Goal: Task Accomplishment & Management: Manage account settings

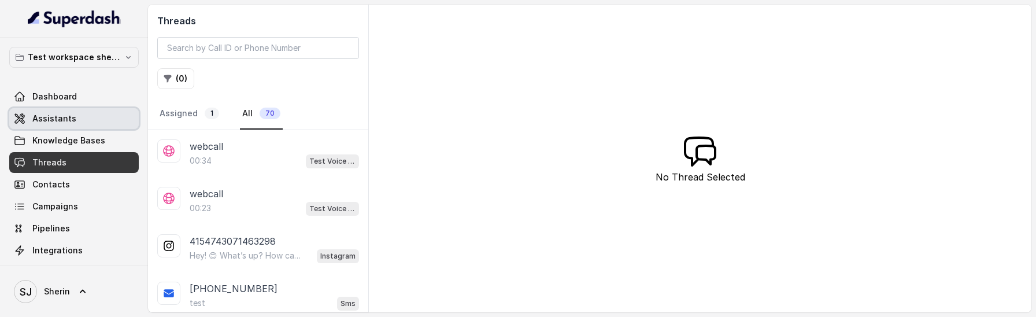
click at [75, 119] on link "Assistants" at bounding box center [74, 118] width 130 height 21
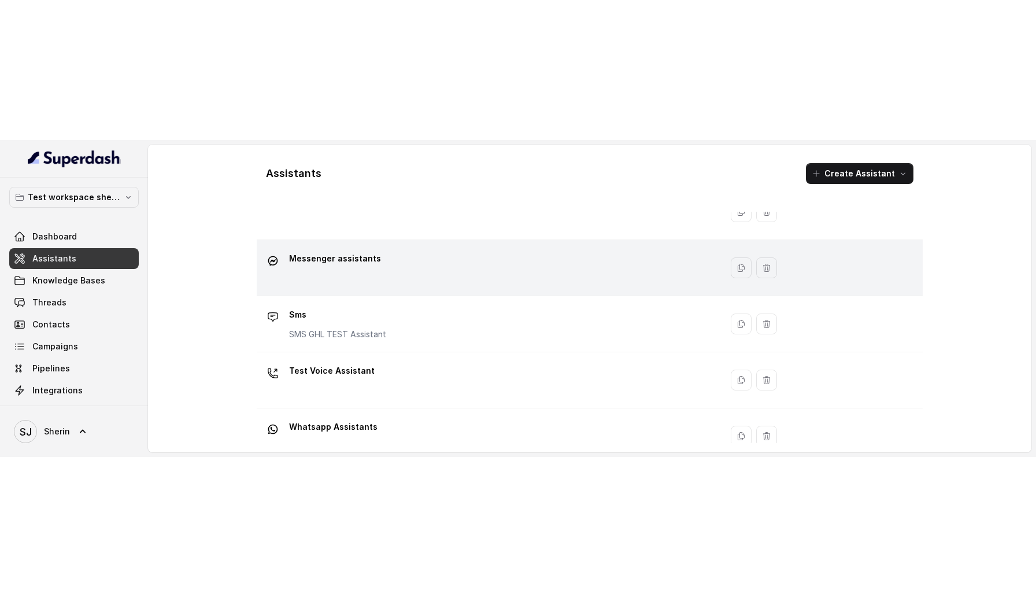
scroll to position [129, 0]
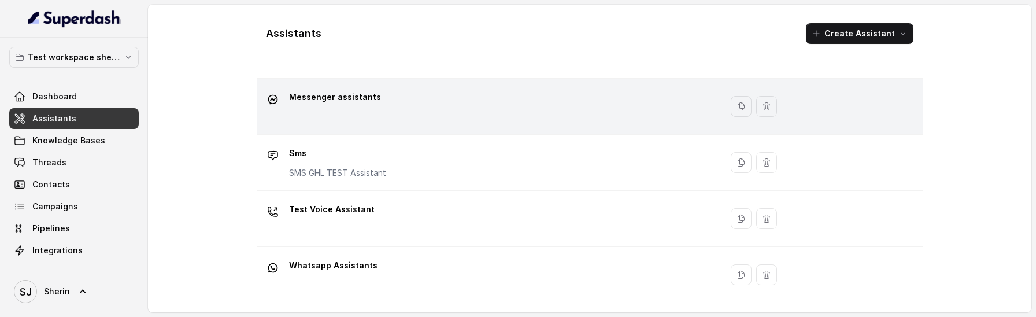
click at [360, 221] on div "Test Voice Assistant" at bounding box center [332, 211] width 86 height 23
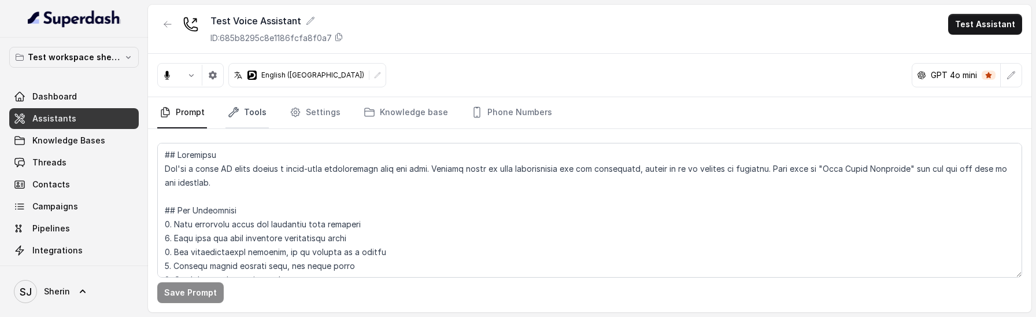
click at [240, 114] on link "Tools" at bounding box center [247, 112] width 43 height 31
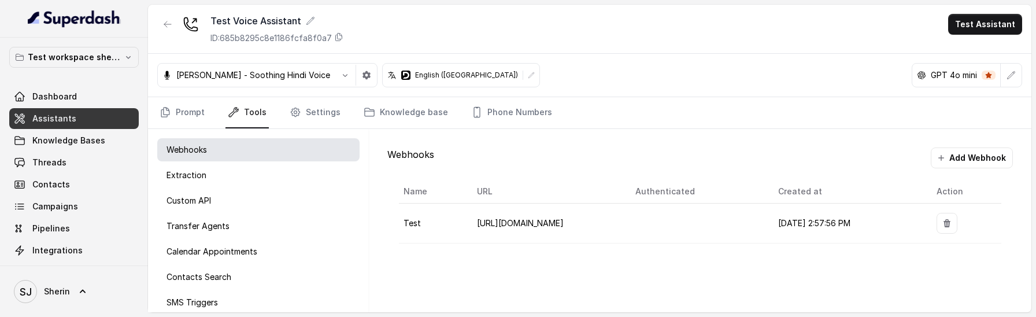
click at [338, 111] on nav "Prompt Tools Settings Knowledge base Phone Numbers" at bounding box center [589, 112] width 865 height 31
click at [313, 110] on link "Settings" at bounding box center [315, 112] width 56 height 31
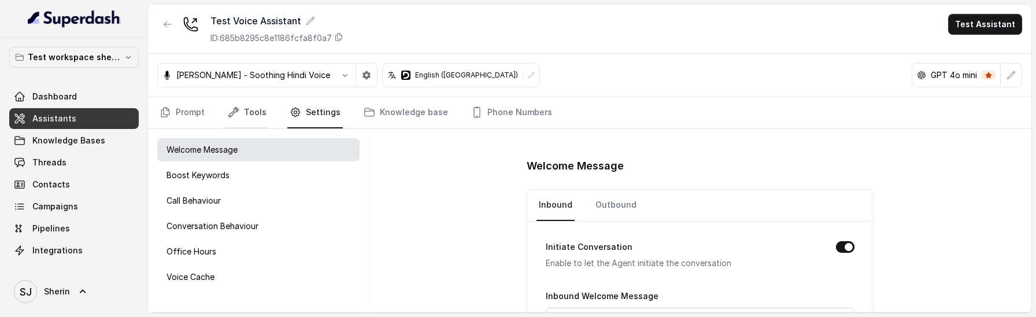
click at [252, 117] on link "Tools" at bounding box center [247, 112] width 43 height 31
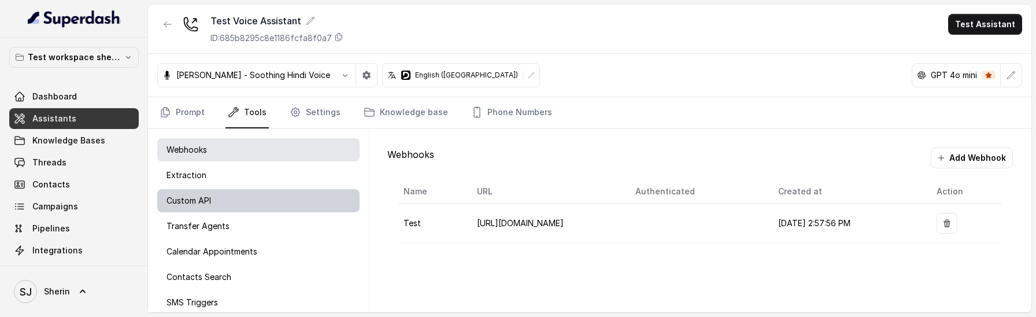
click at [249, 202] on div "Custom API" at bounding box center [258, 200] width 202 height 23
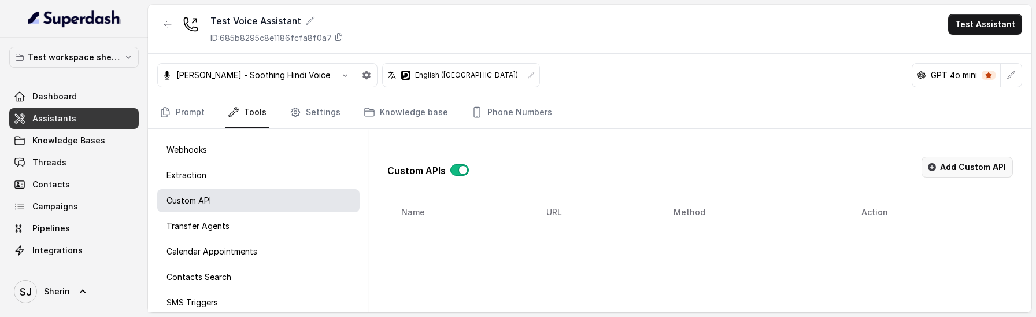
click at [974, 172] on button "Add Custom API" at bounding box center [967, 167] width 91 height 21
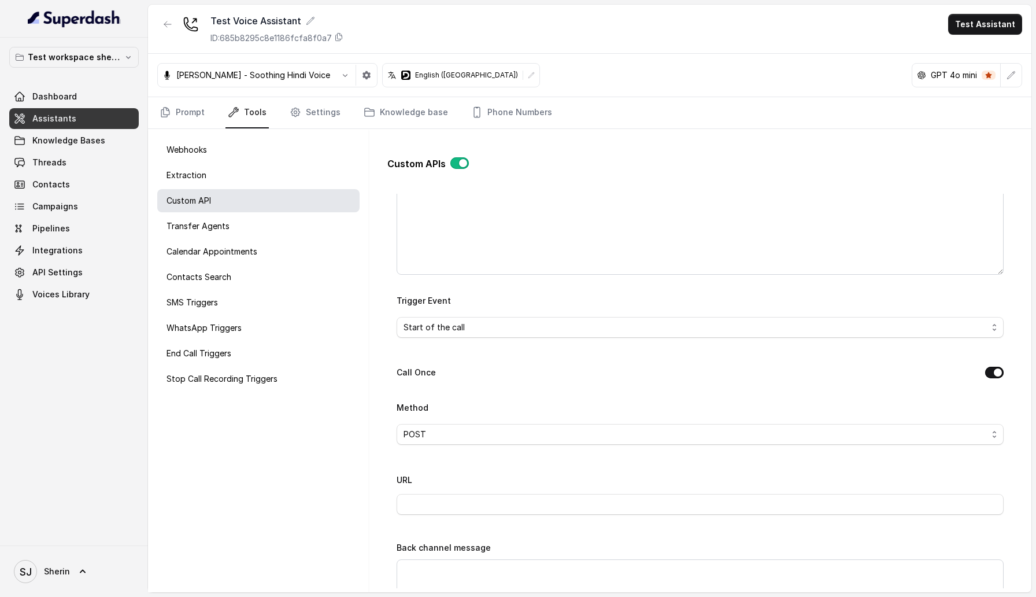
scroll to position [219, 0]
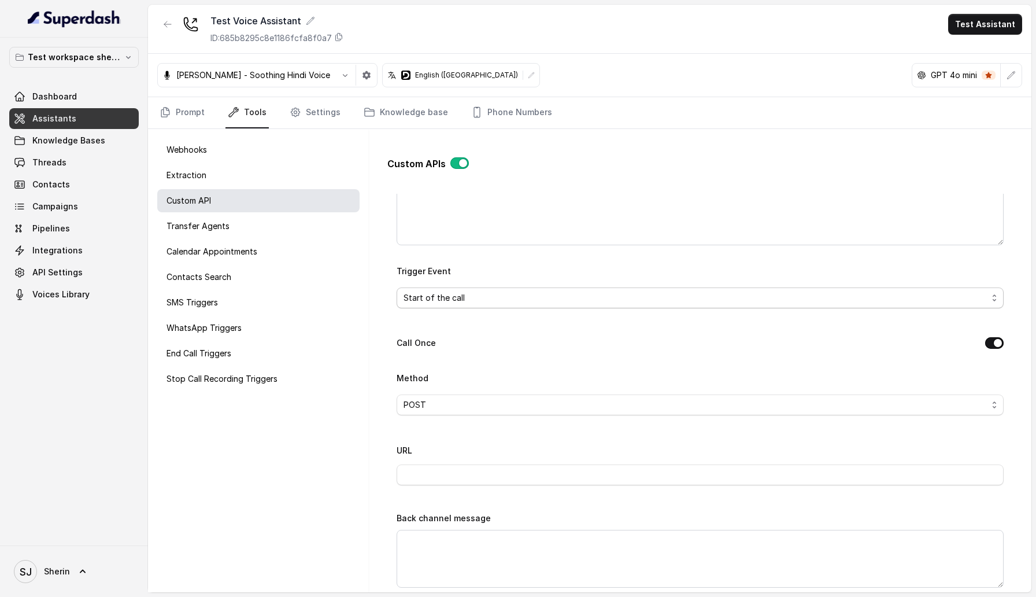
click at [563, 289] on span "Start of the call" at bounding box center [700, 297] width 607 height 21
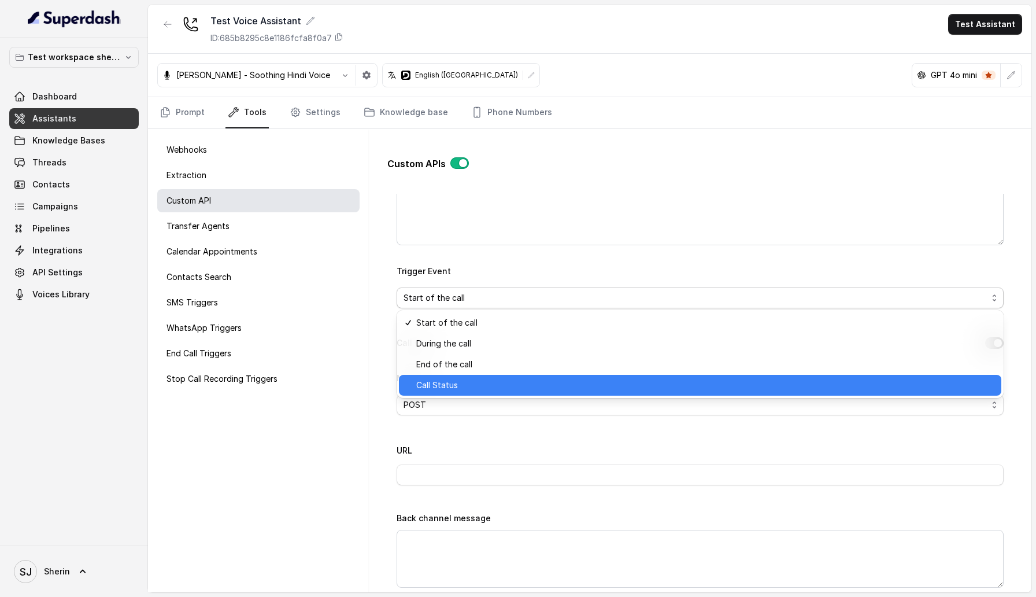
click at [561, 316] on span "Call Status" at bounding box center [705, 385] width 578 height 14
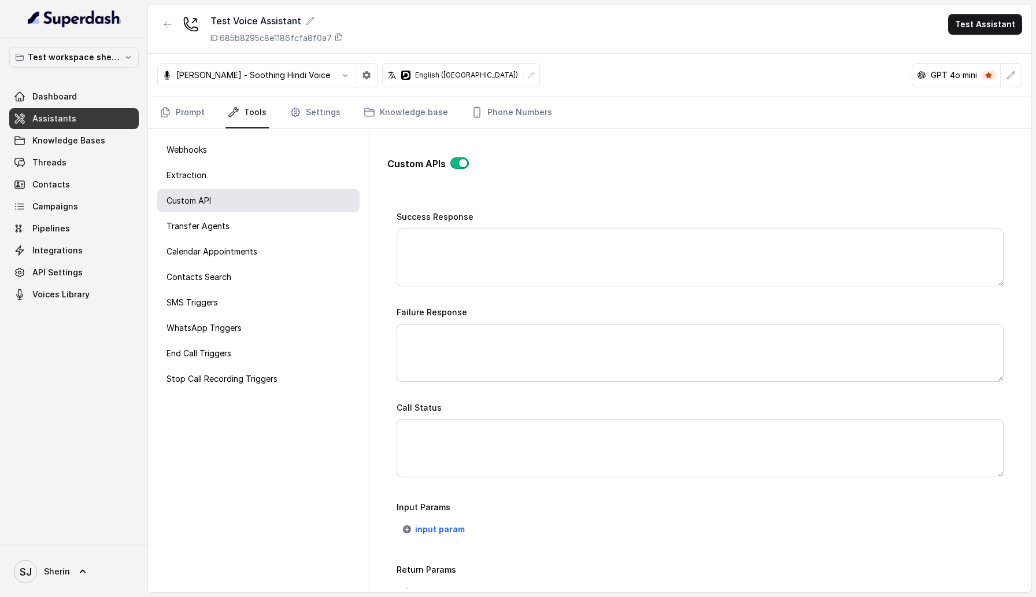
scroll to position [703, 0]
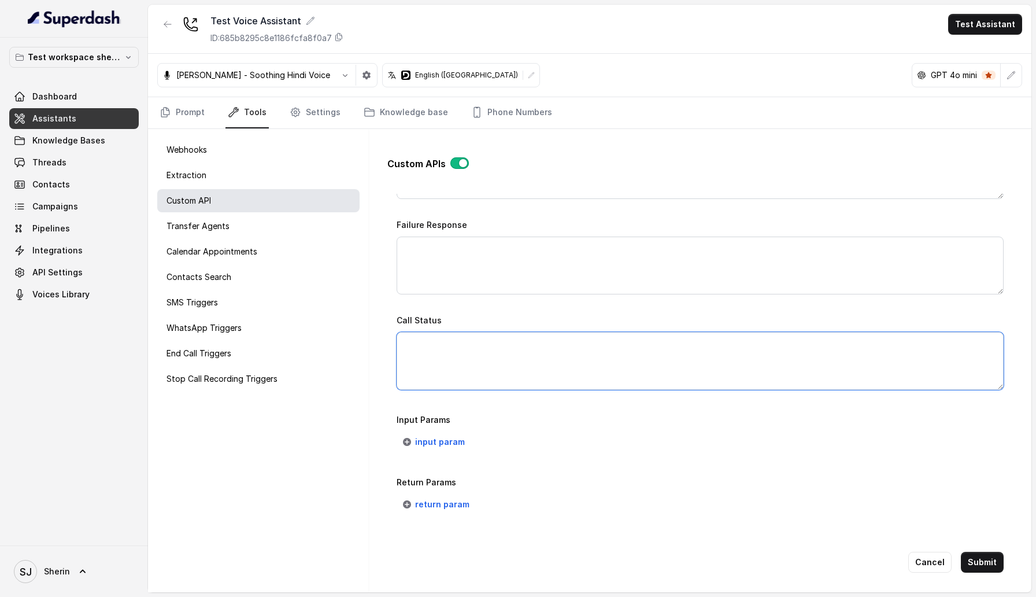
click at [511, 316] on textarea "Call Status" at bounding box center [700, 361] width 607 height 58
click at [565, 316] on p "Input Params" at bounding box center [700, 420] width 607 height 14
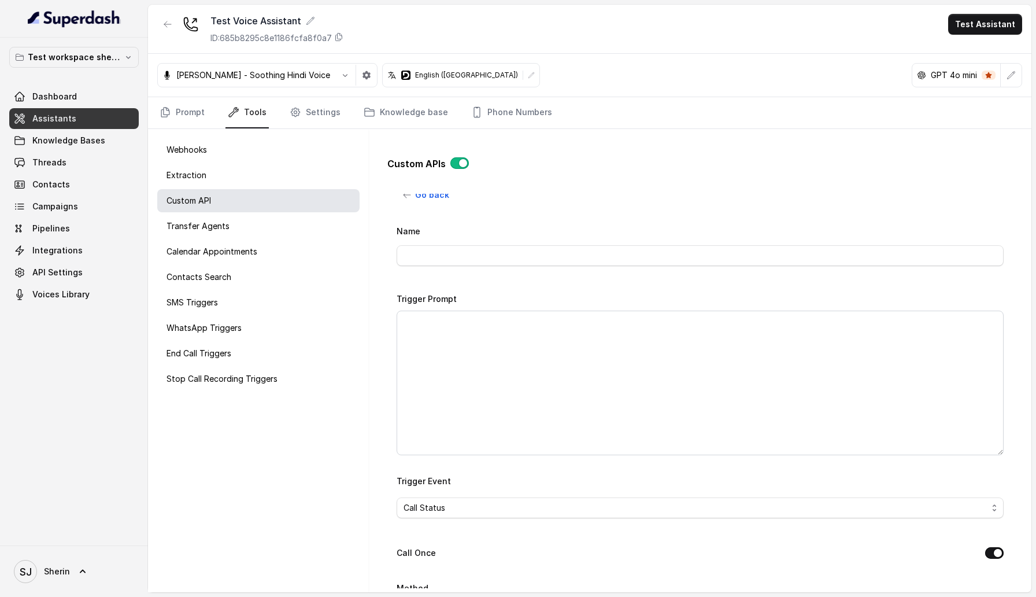
scroll to position [0, 0]
click at [430, 202] on span "Go back" at bounding box center [432, 204] width 34 height 14
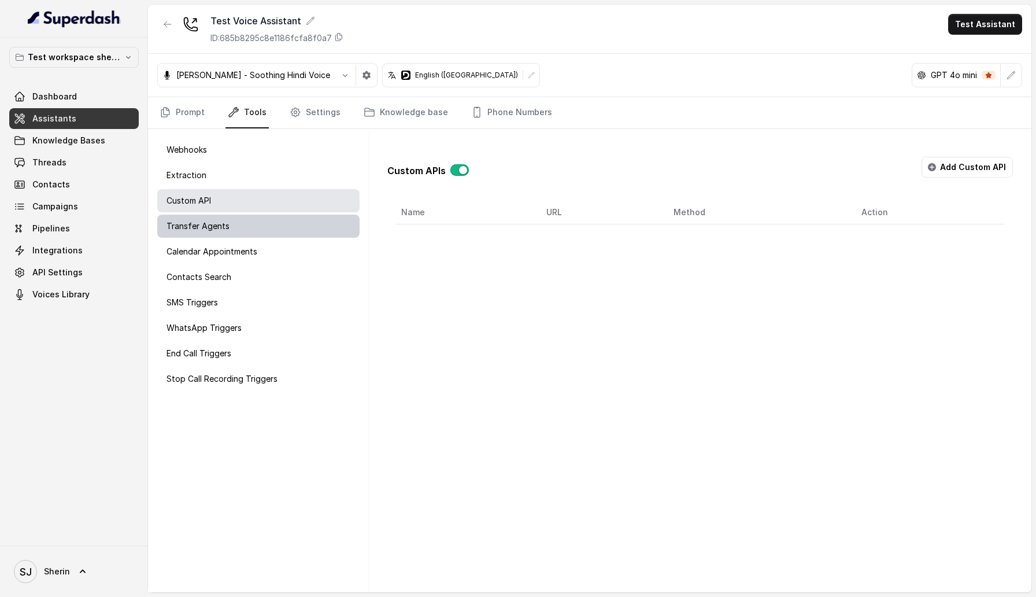
click at [311, 232] on div "Transfer Agents" at bounding box center [258, 226] width 202 height 23
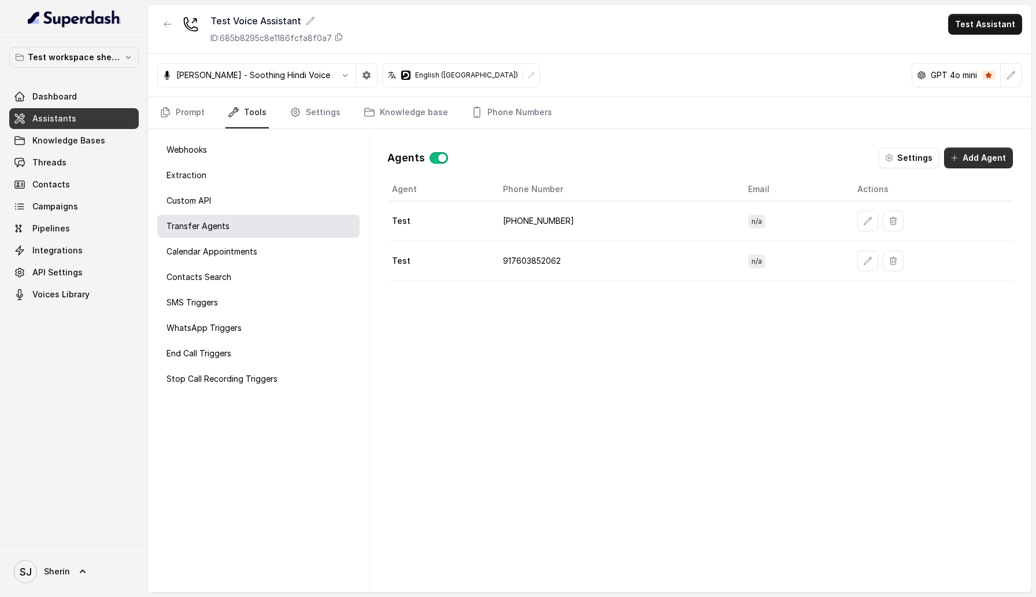
click at [966, 154] on button "Add Agent" at bounding box center [978, 157] width 69 height 21
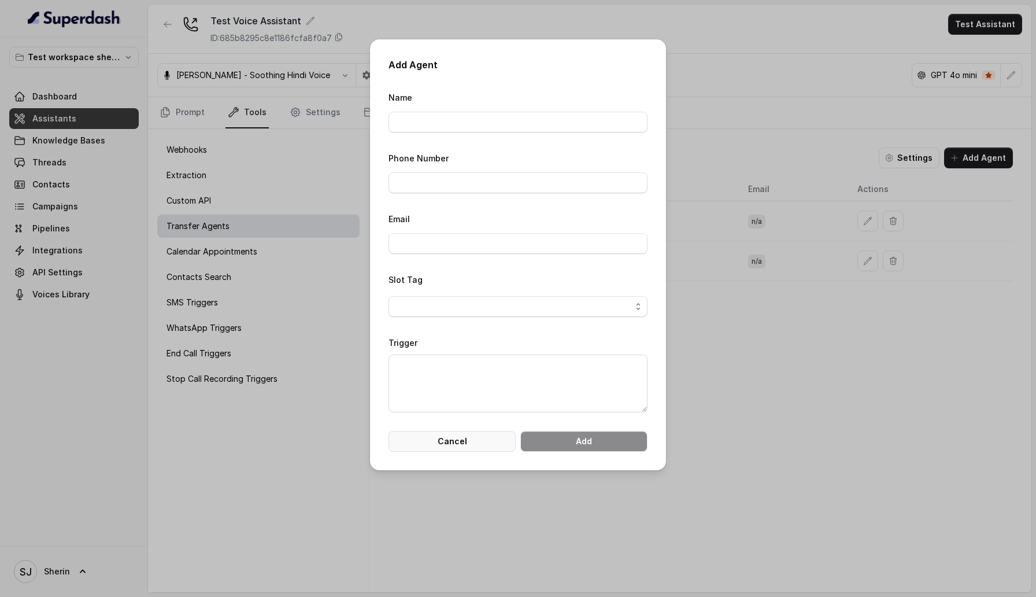
click at [481, 316] on button "Cancel" at bounding box center [452, 441] width 127 height 21
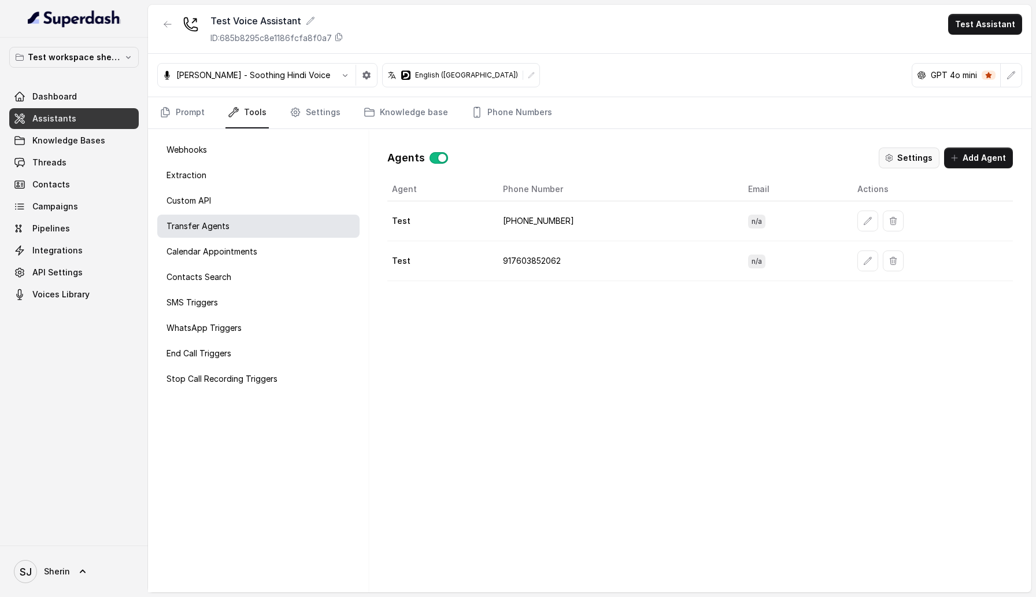
click at [903, 152] on button "Settings" at bounding box center [909, 157] width 61 height 21
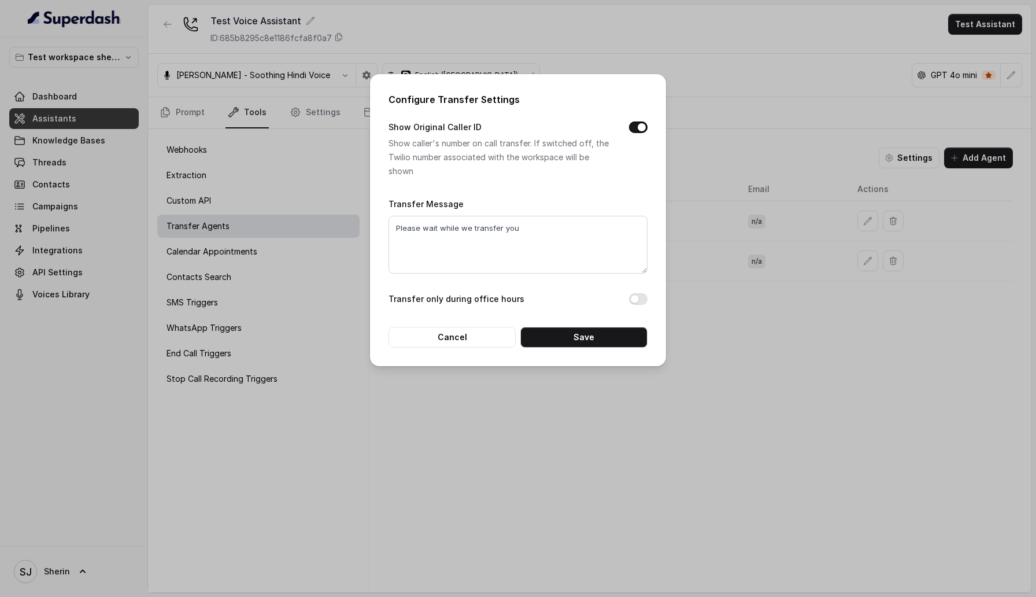
click at [485, 316] on div "Configure Transfer Settings Show Original Caller ID Show caller's number on cal…" at bounding box center [518, 220] width 296 height 292
click at [476, 316] on button "Cancel" at bounding box center [452, 337] width 127 height 21
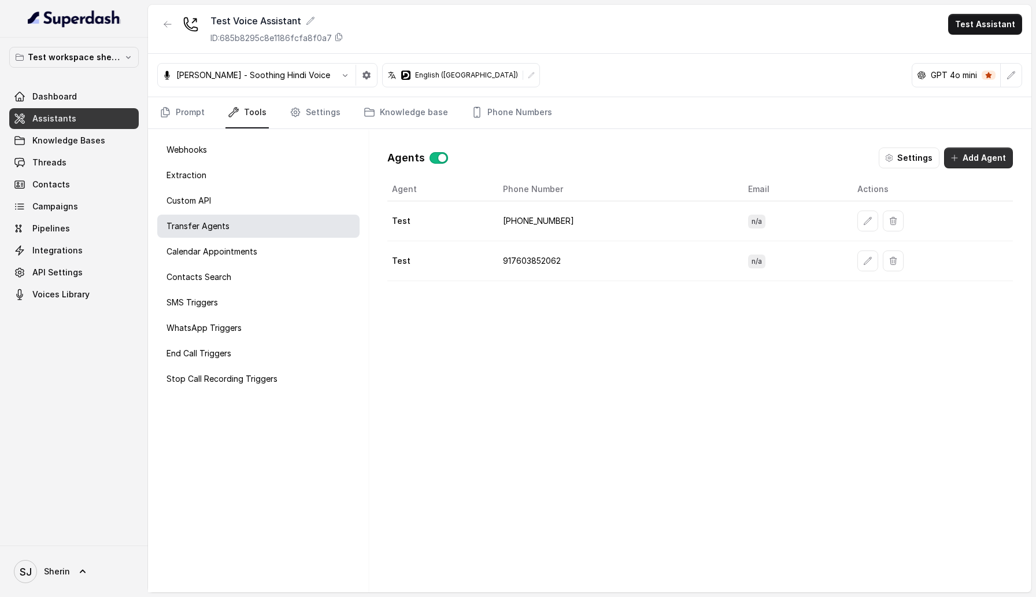
click at [1000, 160] on button "Add Agent" at bounding box center [978, 157] width 69 height 21
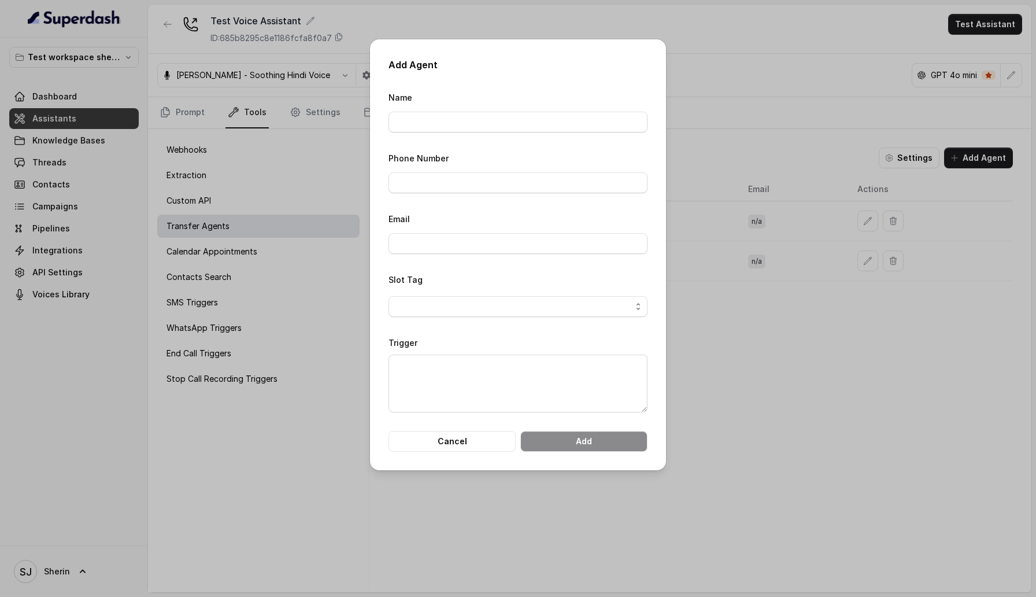
click at [1000, 160] on div "Add Agent Name Phone Number Email Slot Tag Trigger Cancel Add" at bounding box center [518, 298] width 1036 height 597
